Goal: Check status: Check status

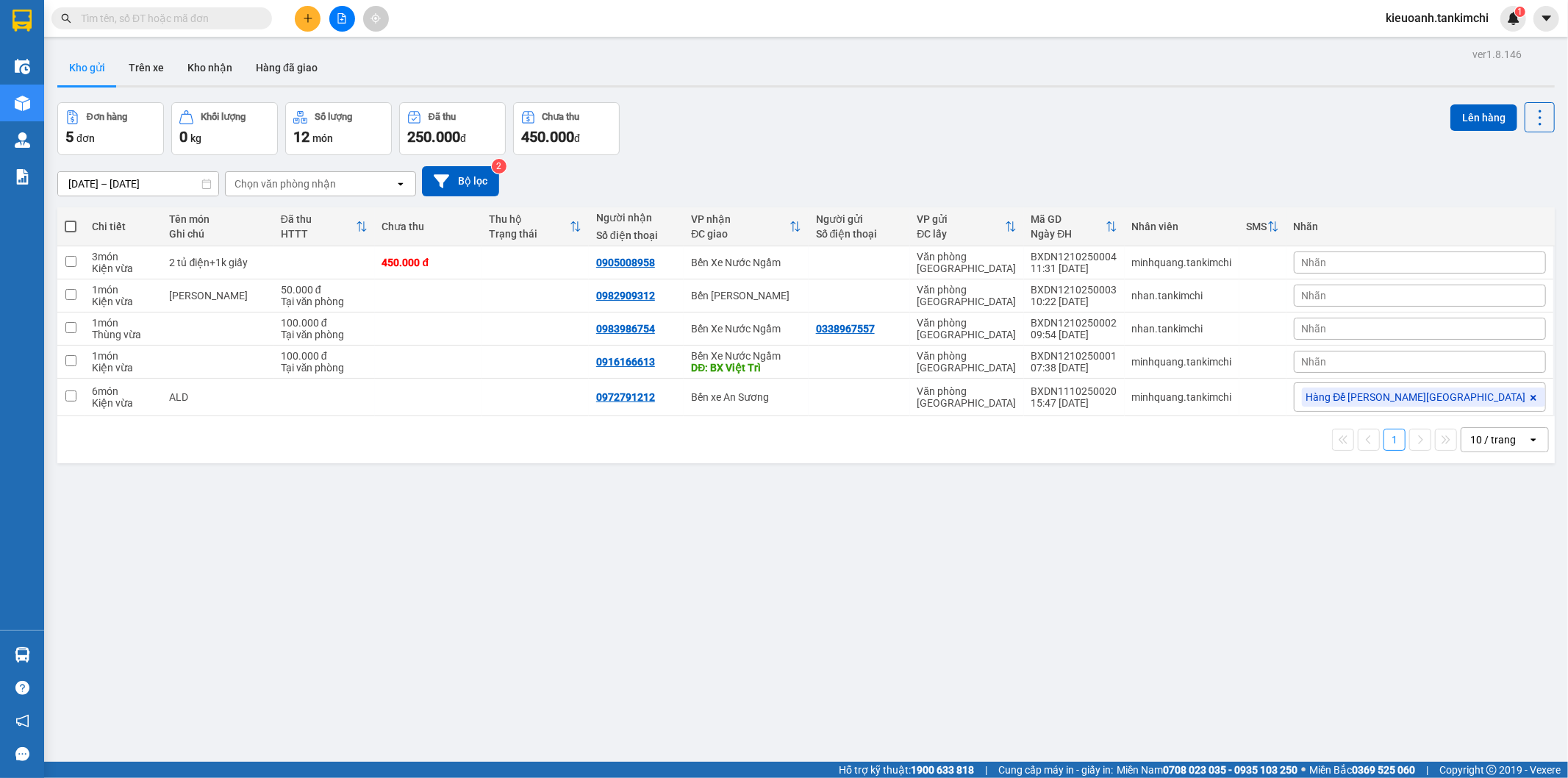
click at [179, 9] on span at bounding box center [162, 18] width 220 height 22
click at [184, 12] on input "text" at bounding box center [167, 19] width 173 height 16
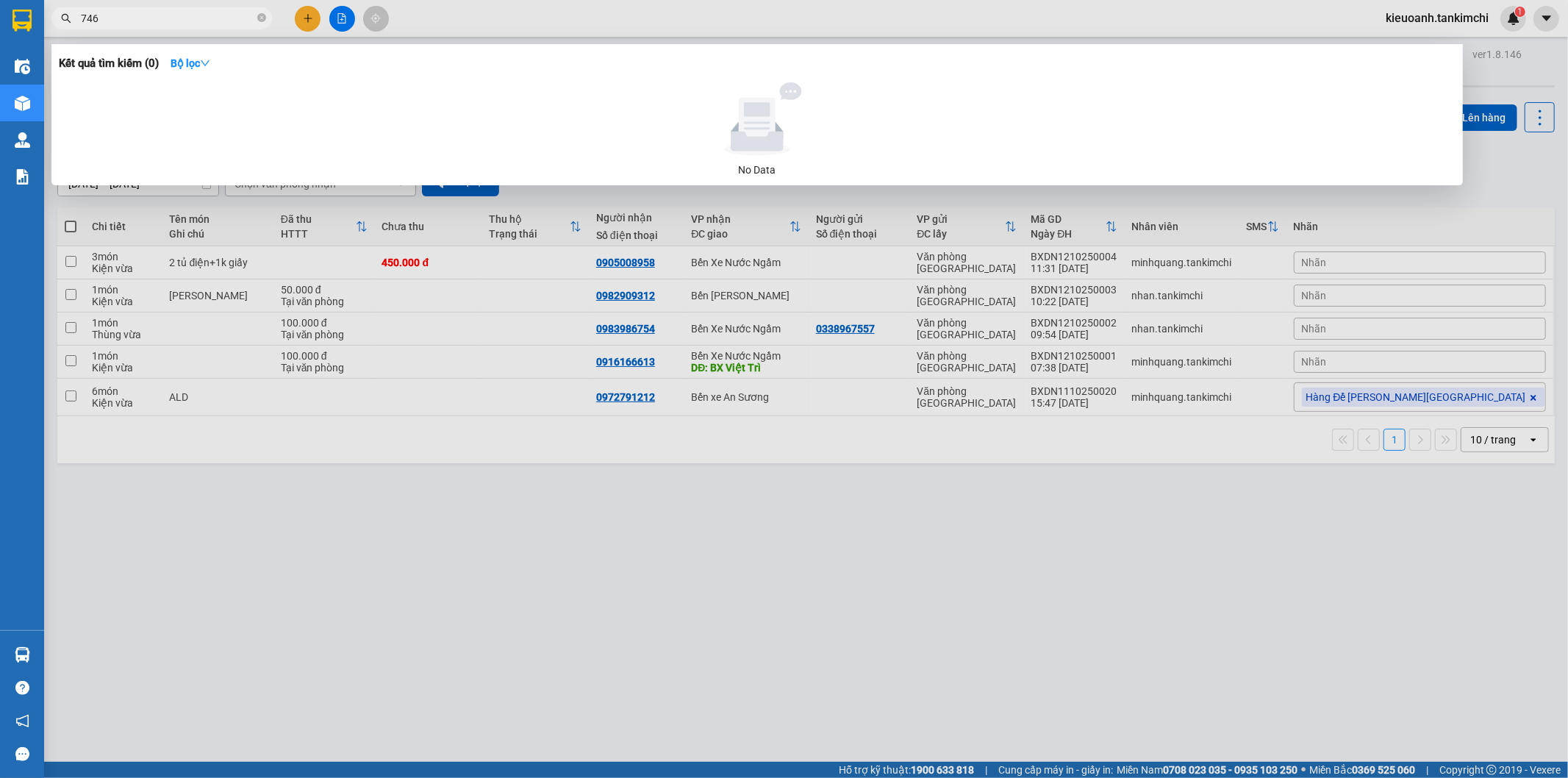
type input "7468"
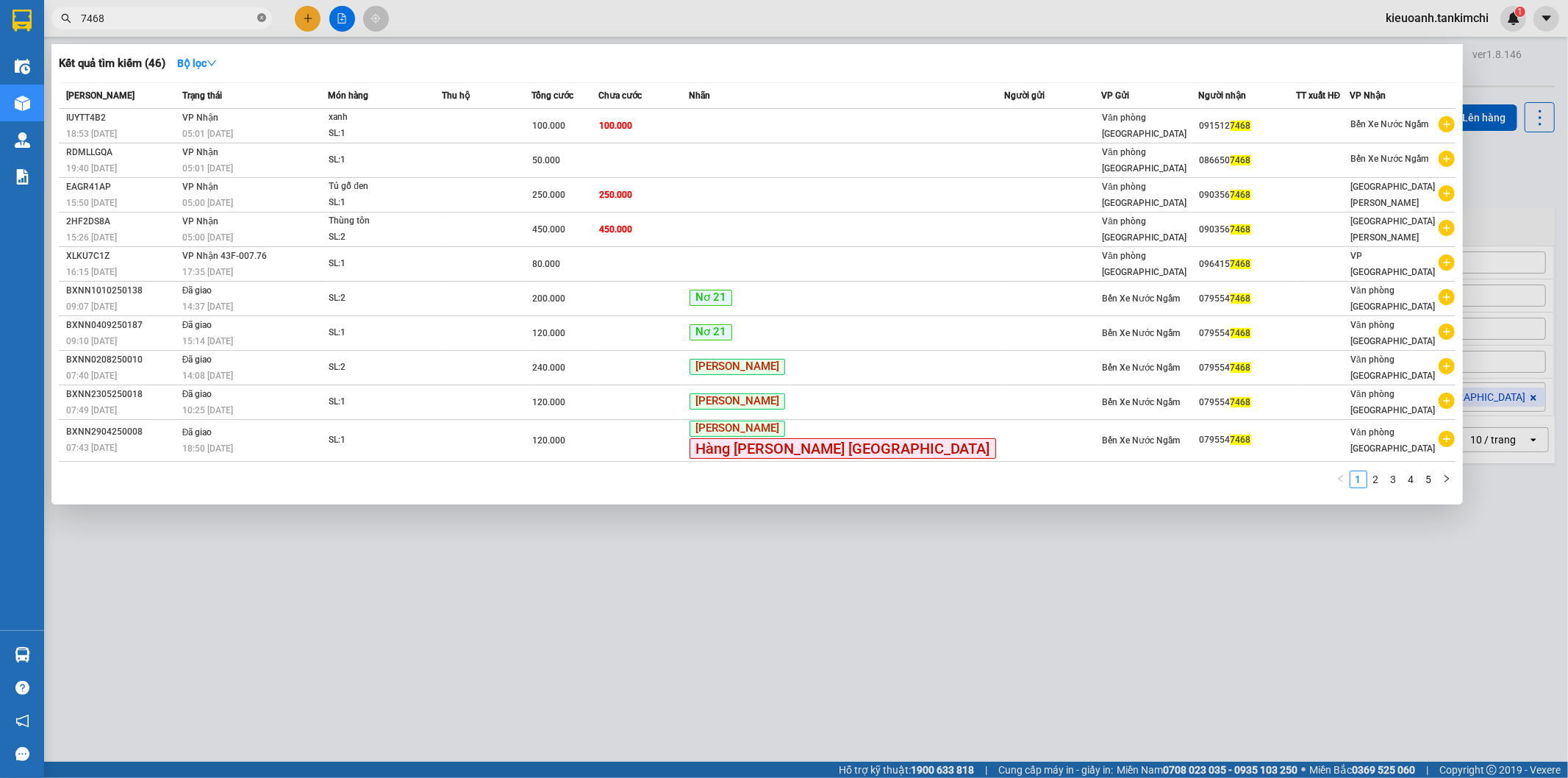
click at [259, 13] on icon "close-circle" at bounding box center [262, 18] width 9 height 9
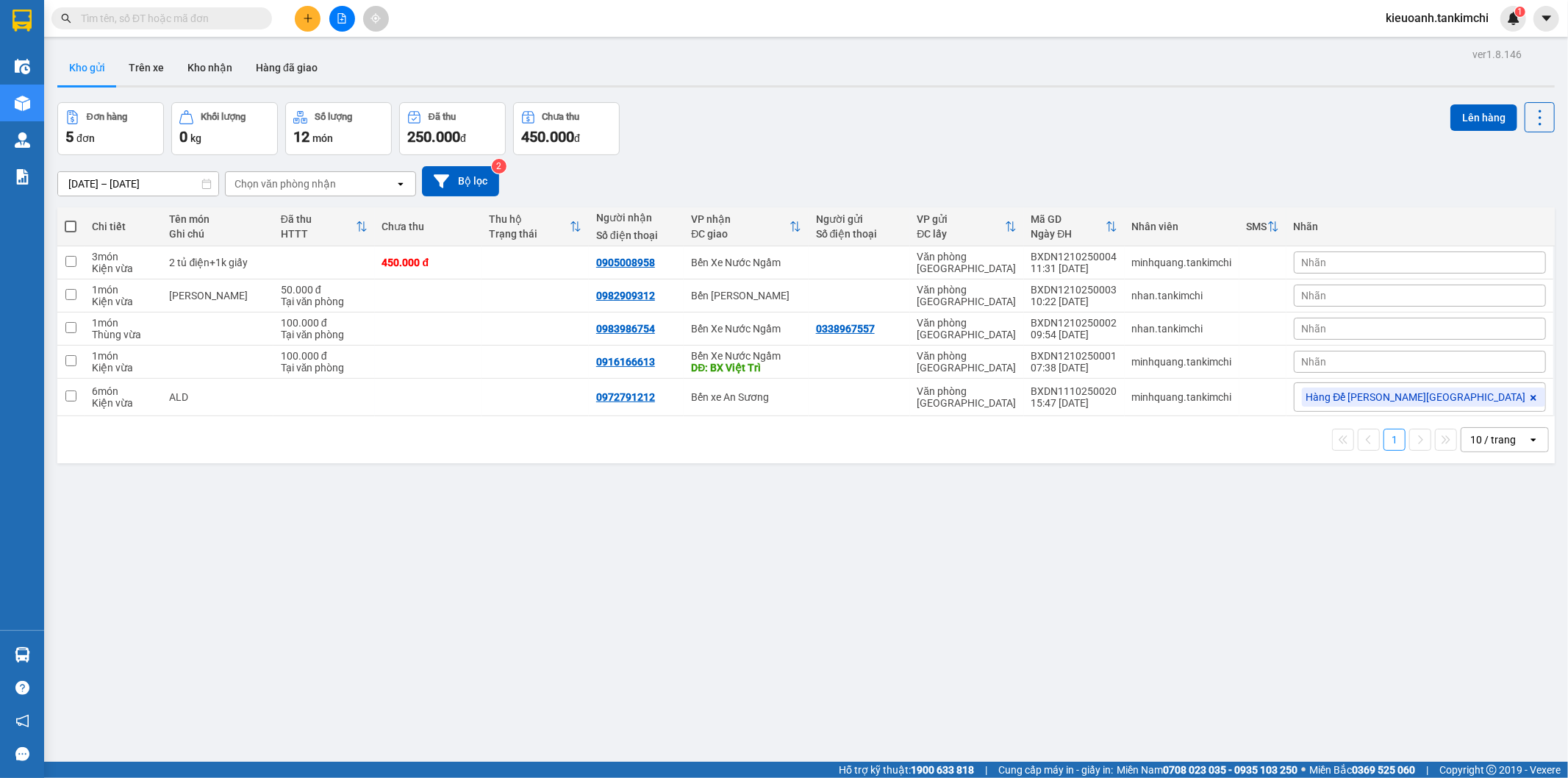
click at [238, 18] on input "text" at bounding box center [167, 19] width 173 height 16
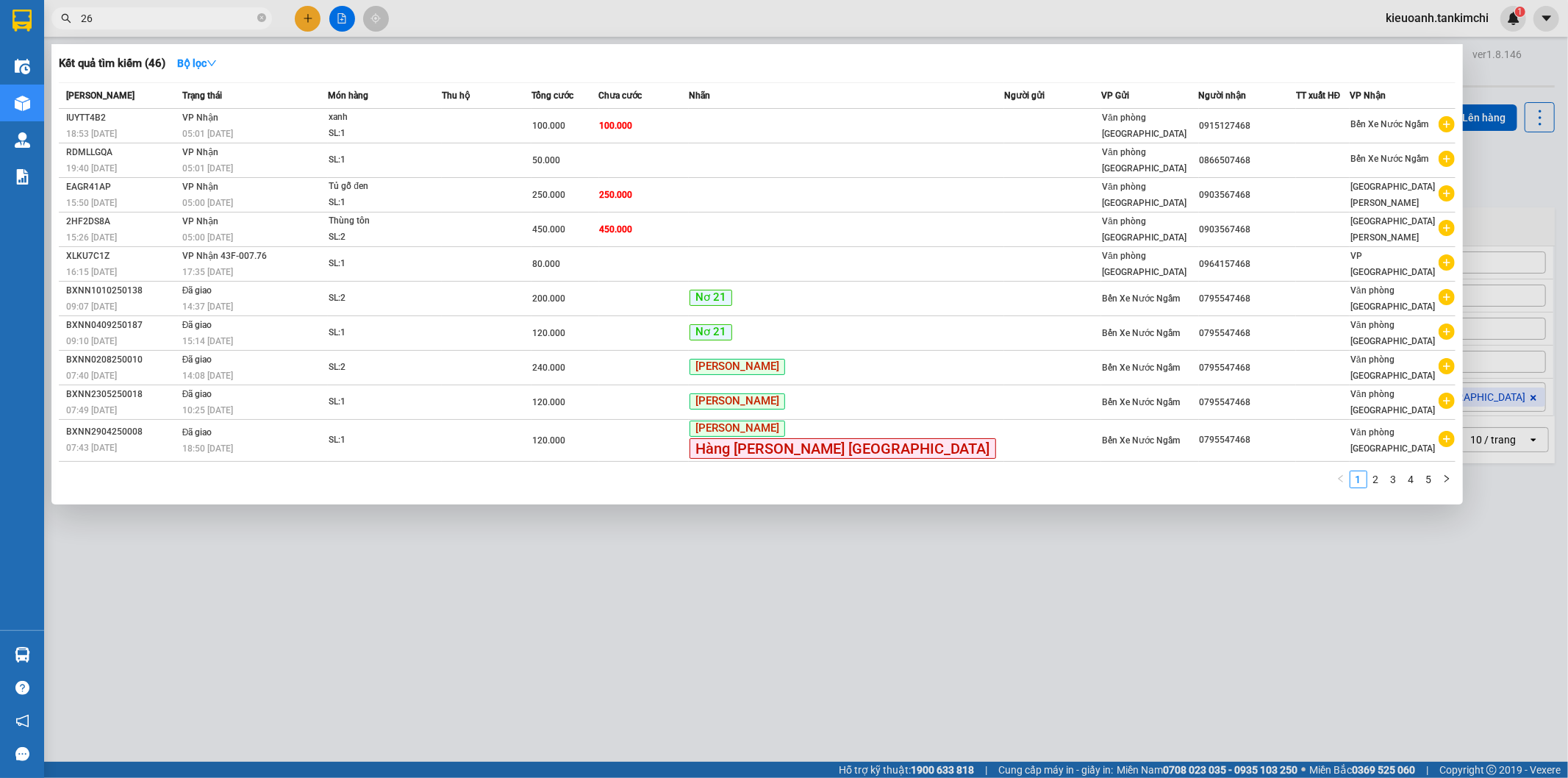
type input "268"
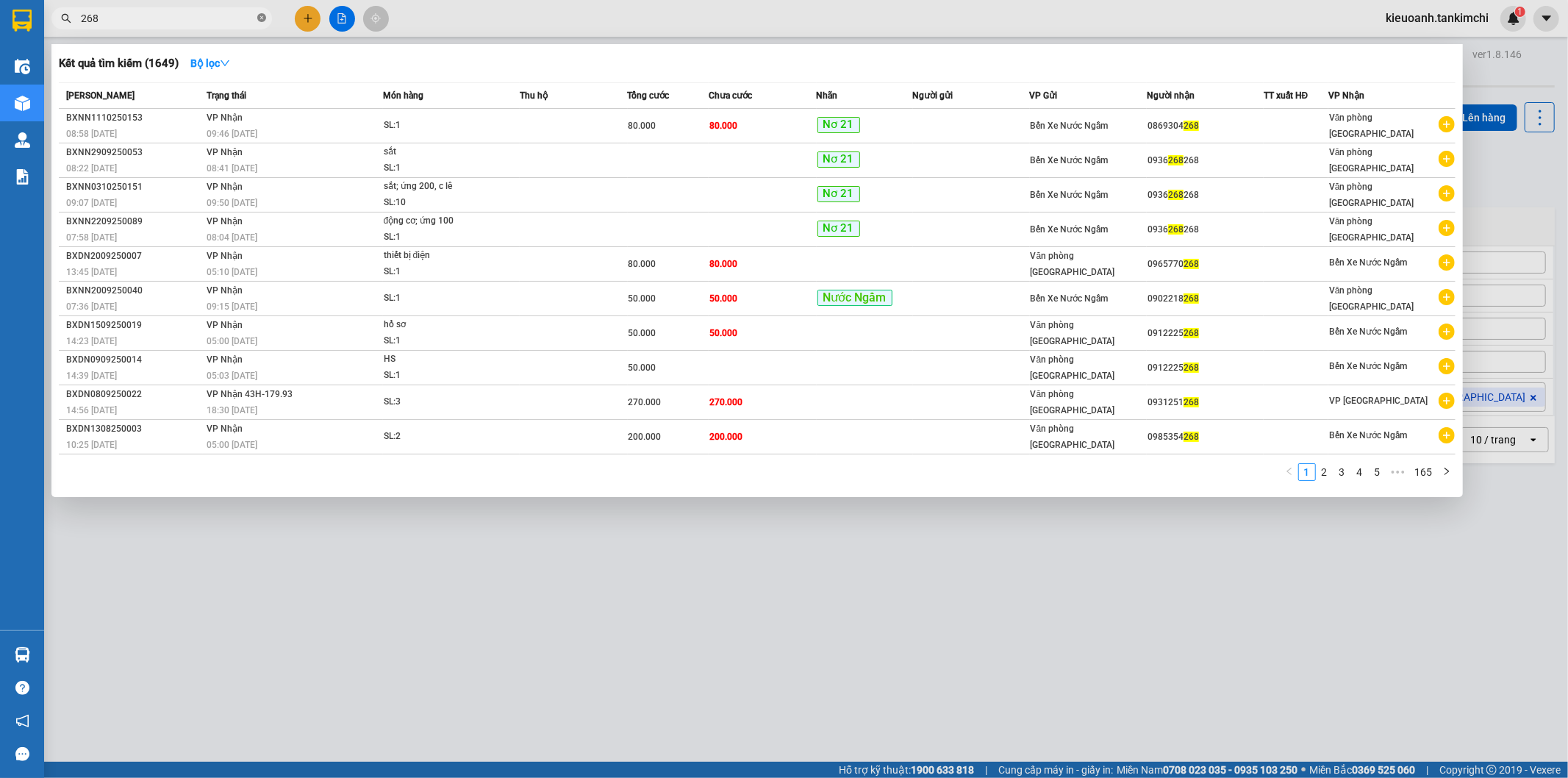
click at [258, 17] on icon "close-circle" at bounding box center [262, 18] width 9 height 9
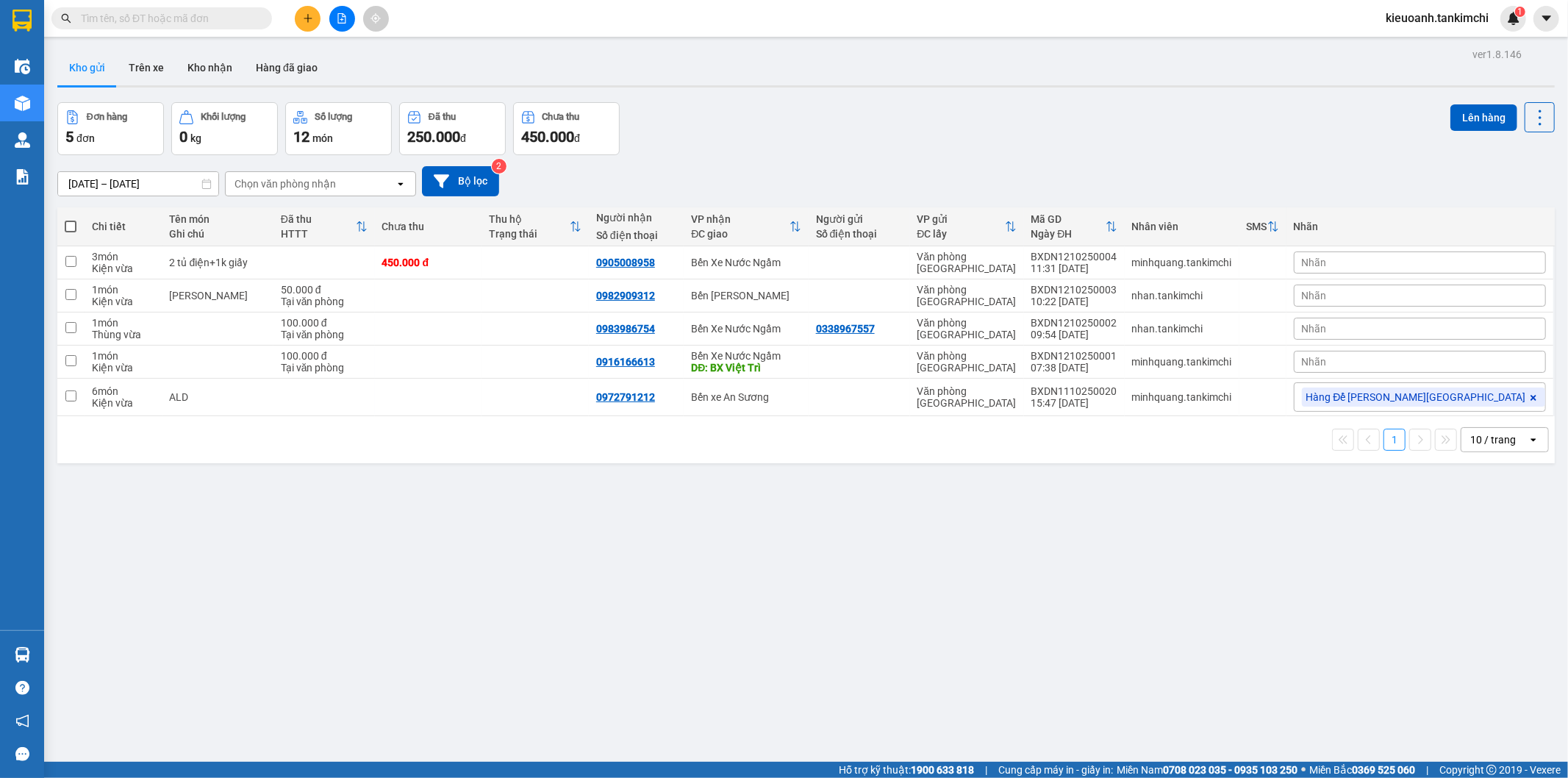
click at [222, 17] on input "text" at bounding box center [167, 19] width 173 height 16
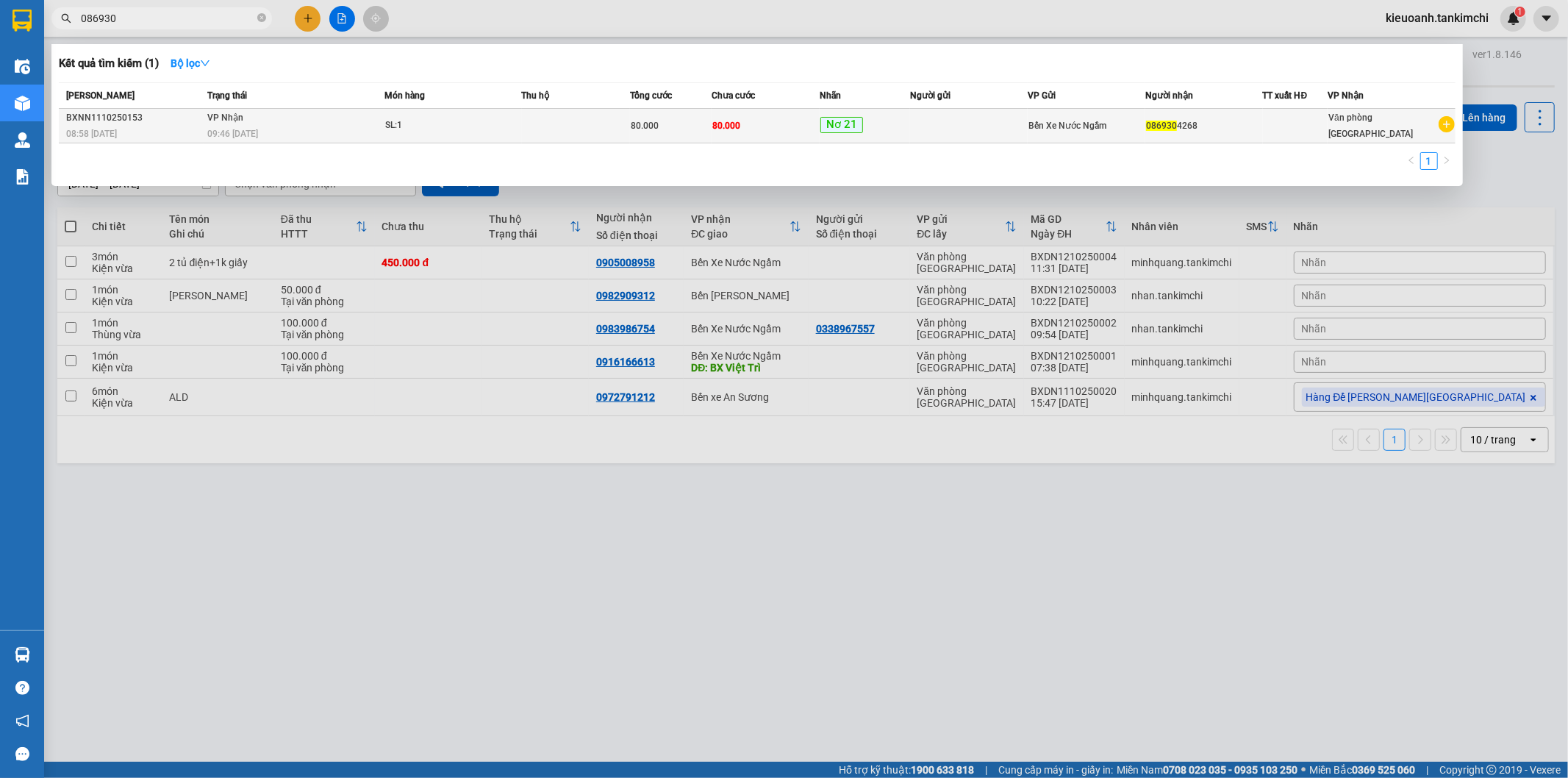
type input "086930"
click at [290, 118] on td "[PERSON_NAME] 09:46 [DATE]" at bounding box center [294, 126] width 181 height 35
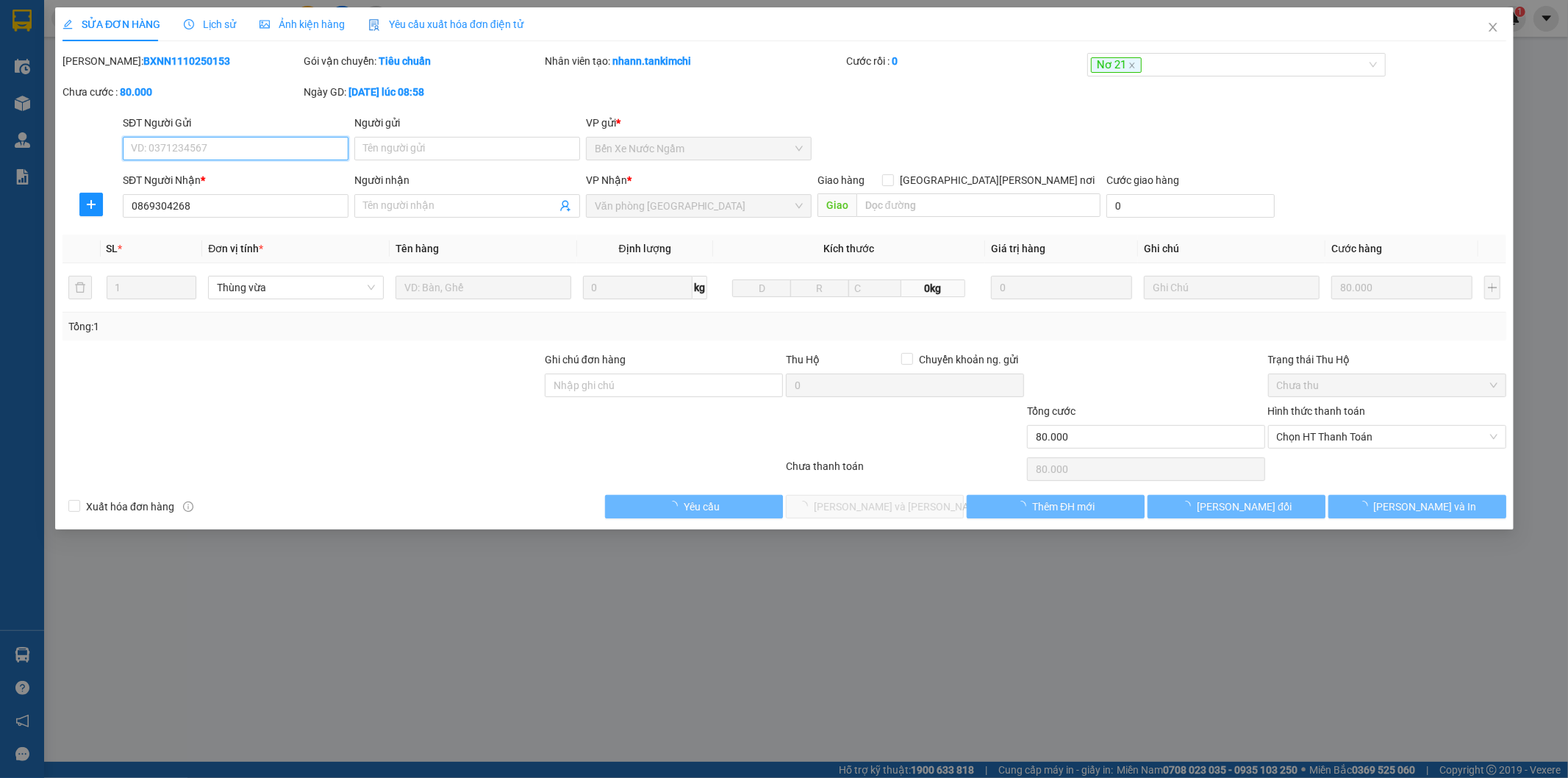
click at [199, 22] on span "Lịch sử" at bounding box center [210, 24] width 52 height 12
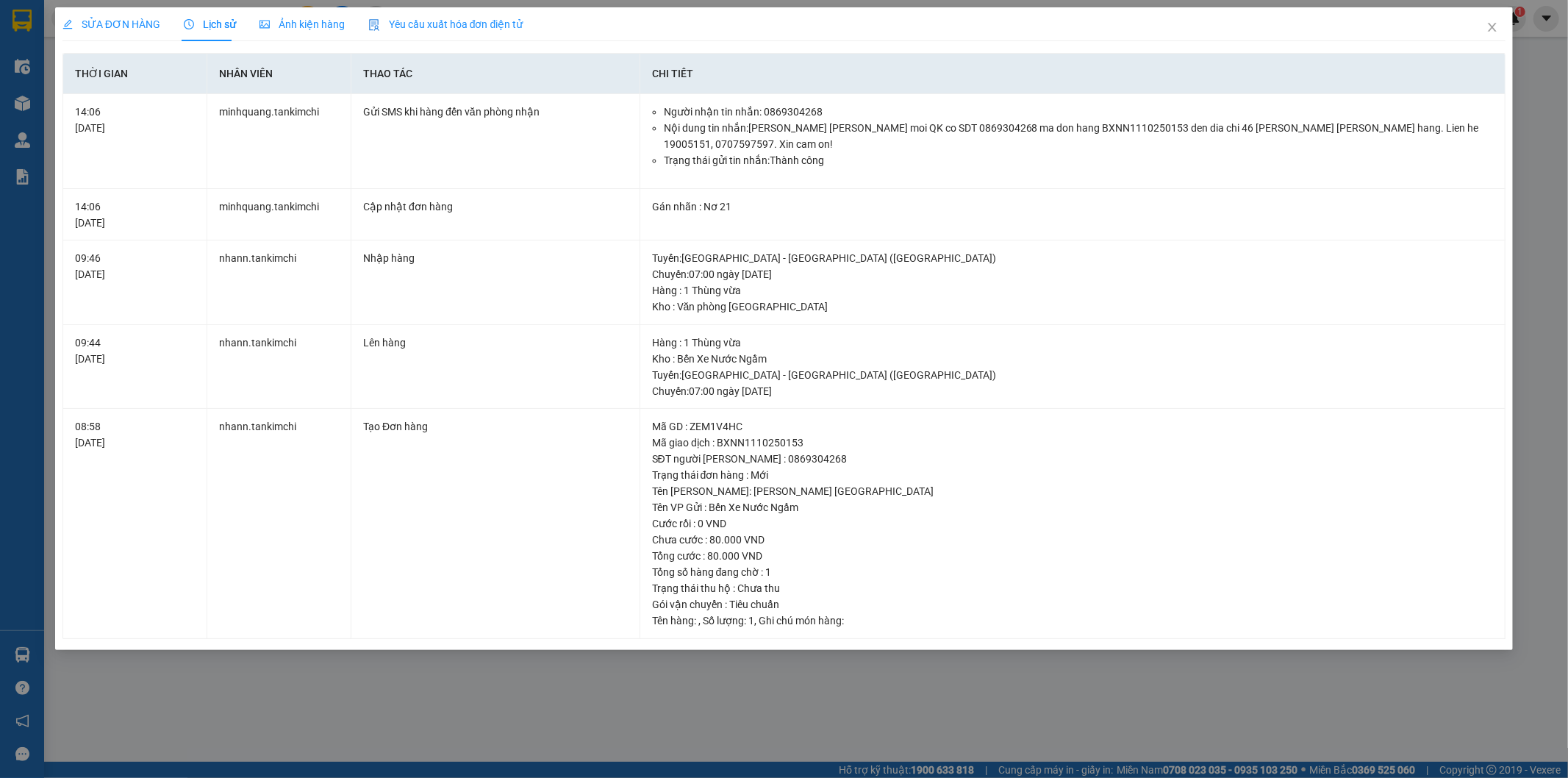
click at [752, 708] on div "SỬA ĐƠN HÀNG Lịch sử [PERSON_NAME] hàng Yêu cầu xuất [PERSON_NAME] điện tử Tota…" at bounding box center [784, 389] width 1568 height 778
click at [1491, 26] on icon "close" at bounding box center [1493, 28] width 8 height 9
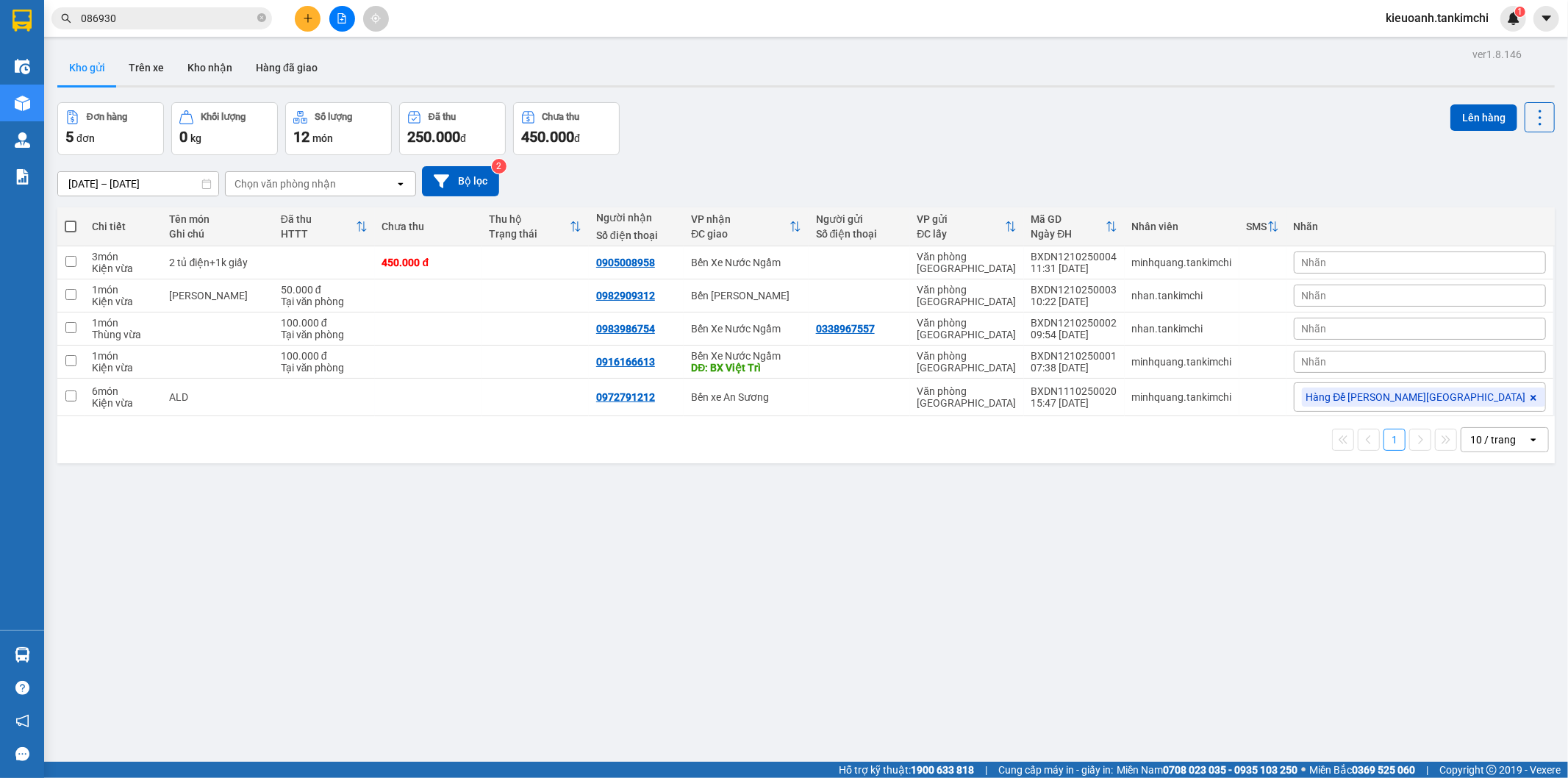
click at [202, 22] on input "086930" at bounding box center [167, 19] width 173 height 16
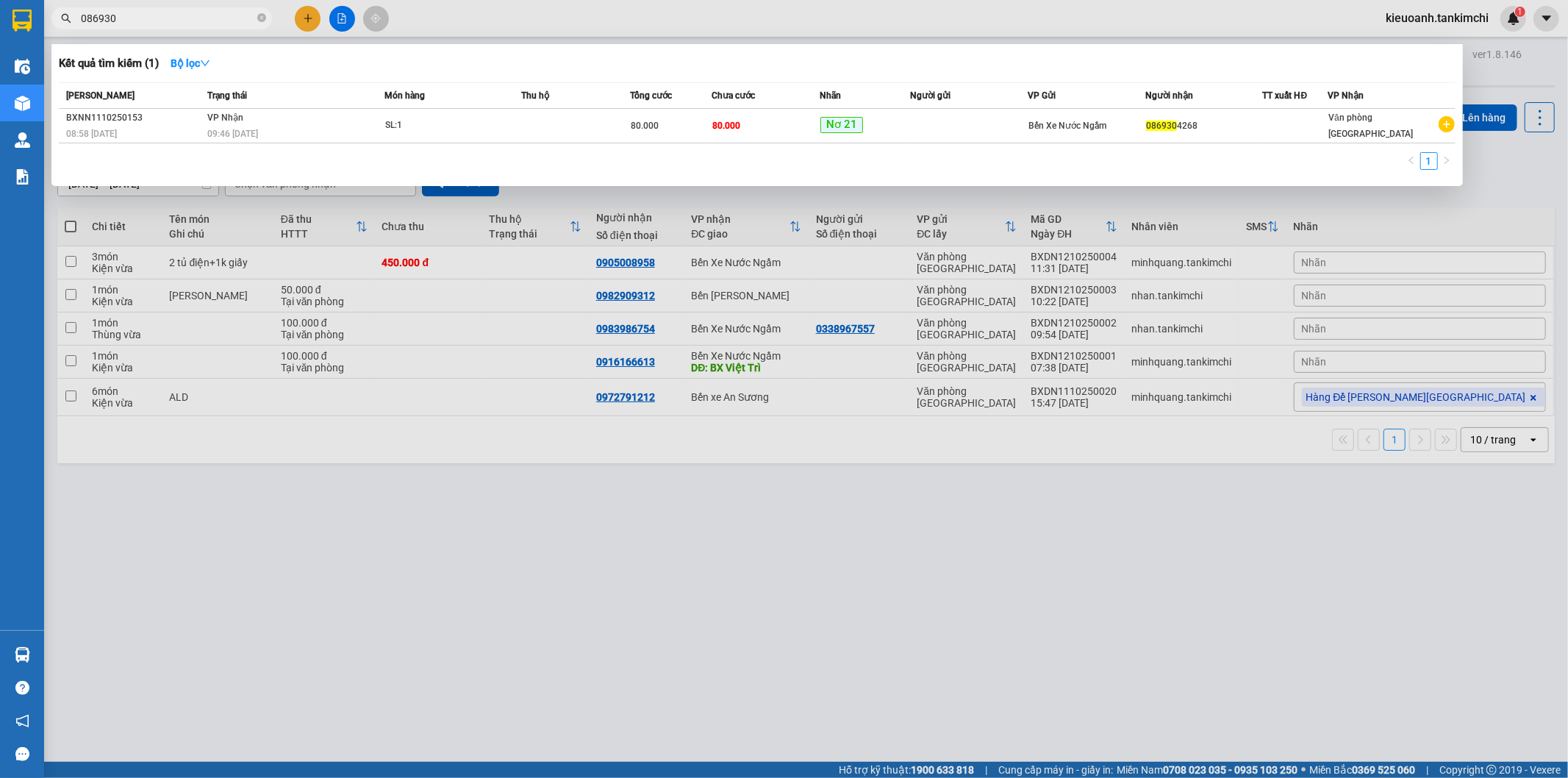
click at [340, 554] on div at bounding box center [784, 389] width 1568 height 778
